Goal: Transaction & Acquisition: Purchase product/service

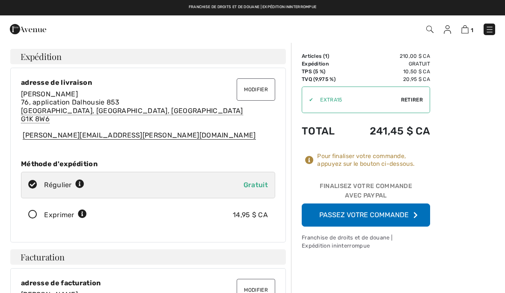
click at [375, 216] on font "Passez votre commande" at bounding box center [363, 214] width 89 height 8
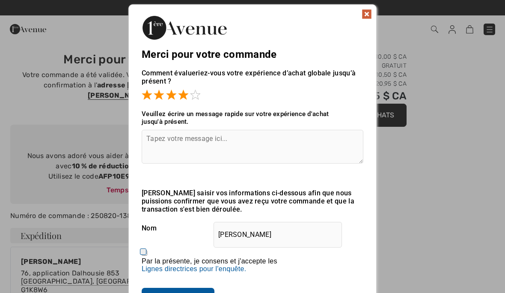
click at [195, 94] on span at bounding box center [195, 94] width 10 height 10
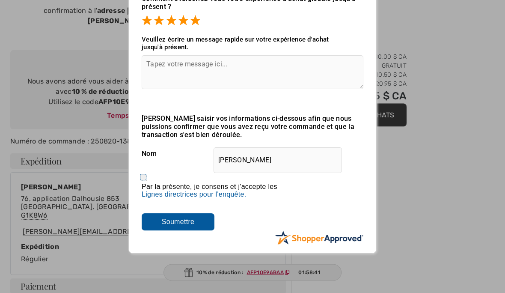
scroll to position [74, 0]
click at [194, 226] on input "Soumettre" at bounding box center [178, 221] width 73 height 17
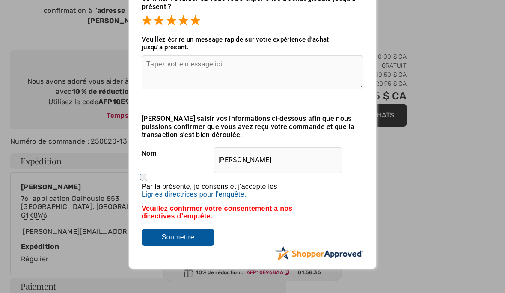
click at [195, 243] on input "Soumettre" at bounding box center [178, 236] width 73 height 17
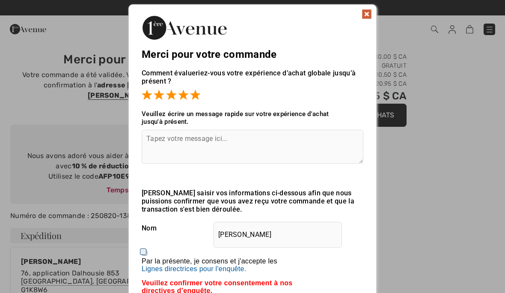
click at [366, 12] on img at bounding box center [366, 14] width 10 height 10
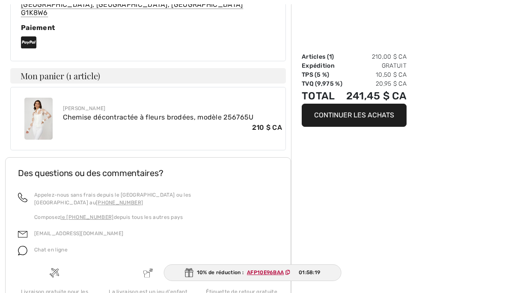
scroll to position [410, 0]
